Goal: Information Seeking & Learning: Learn about a topic

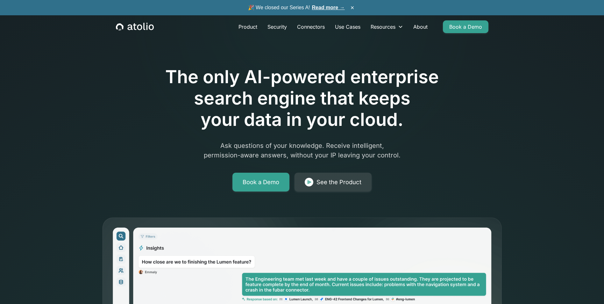
click at [426, 25] on link "About" at bounding box center [420, 26] width 25 height 13
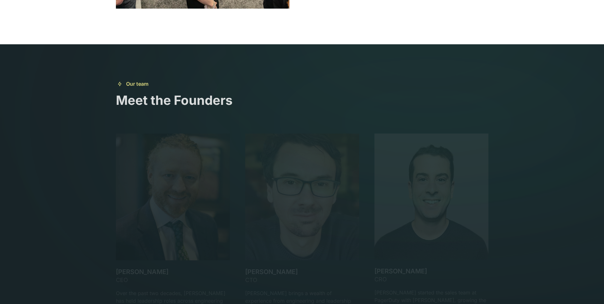
scroll to position [1019, 0]
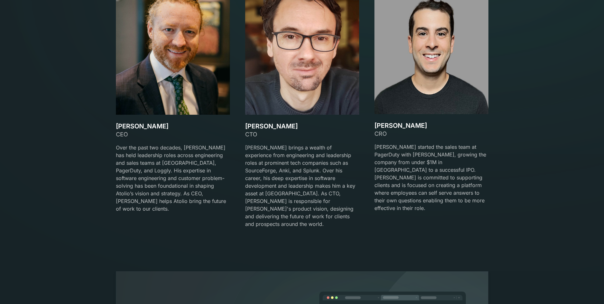
click at [249, 134] on div "CTO" at bounding box center [302, 134] width 114 height 9
copy div "CTO"
click at [379, 133] on div "CRO" at bounding box center [431, 133] width 114 height 9
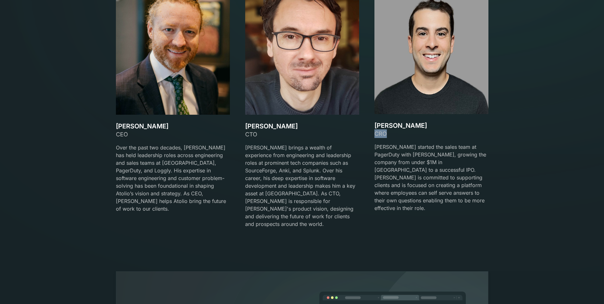
copy div "CRO"
